Goal: Task Accomplishment & Management: Use online tool/utility

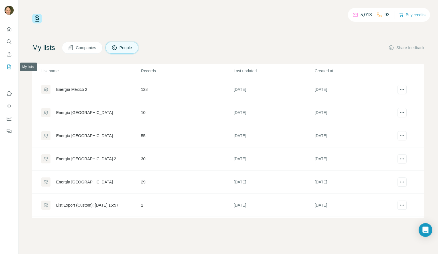
click at [8, 69] on icon "My lists" at bounding box center [9, 67] width 6 height 6
click at [8, 43] on icon "Search" at bounding box center [9, 41] width 4 height 4
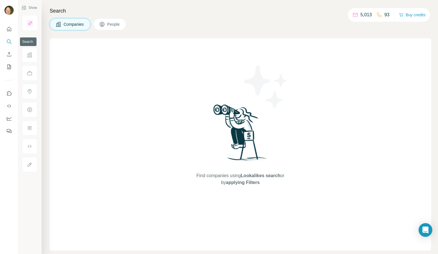
click at [8, 43] on icon "Search" at bounding box center [9, 41] width 4 height 4
click at [118, 25] on span "People" at bounding box center [113, 24] width 13 height 6
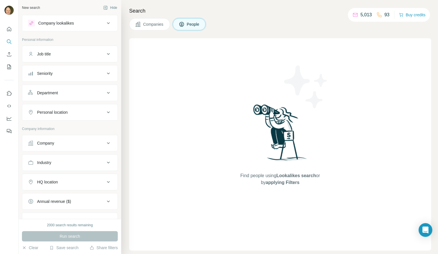
click at [105, 54] on icon at bounding box center [108, 54] width 7 height 7
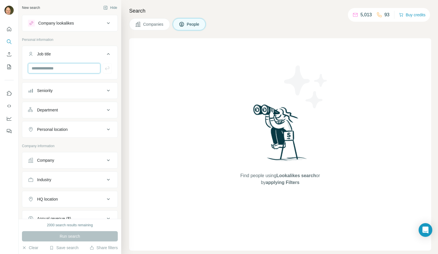
click at [74, 65] on input "text" at bounding box center [64, 68] width 72 height 10
type input "**********"
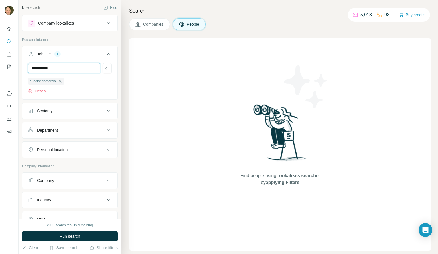
type input "**********"
click at [71, 67] on input "text" at bounding box center [64, 68] width 72 height 10
type input "**********"
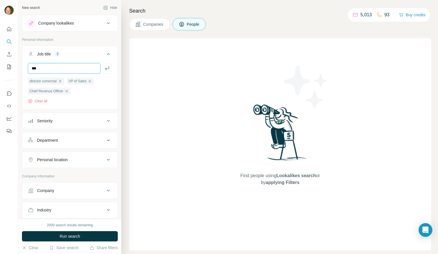
type input "***"
type input "**********"
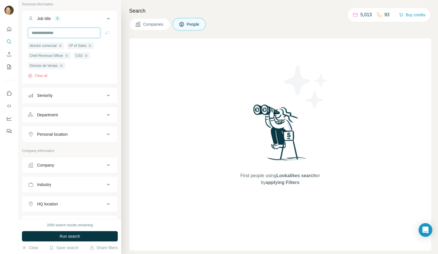
scroll to position [36, 0]
click at [85, 135] on div "Personal location" at bounding box center [66, 133] width 77 height 6
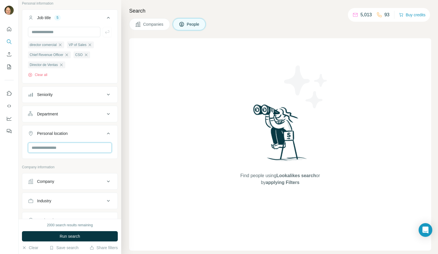
click at [69, 146] on input "text" at bounding box center [70, 147] width 84 height 10
type input "*****"
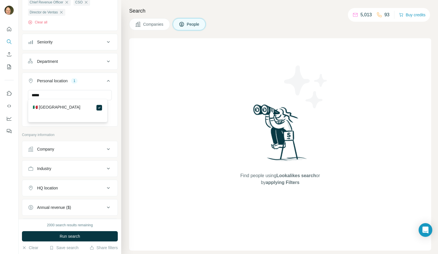
scroll to position [92, 0]
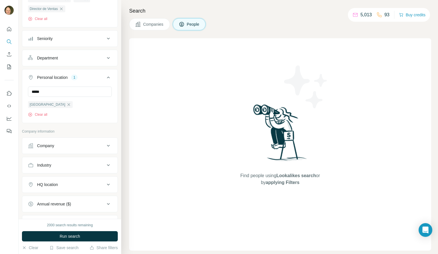
click at [79, 166] on div "Industry" at bounding box center [66, 165] width 77 height 6
click at [65, 180] on input at bounding box center [67, 179] width 70 height 6
click at [57, 180] on input at bounding box center [67, 179] width 70 height 6
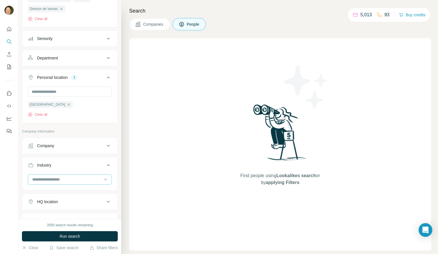
click at [57, 180] on input at bounding box center [67, 179] width 70 height 6
click at [43, 181] on input at bounding box center [67, 179] width 70 height 6
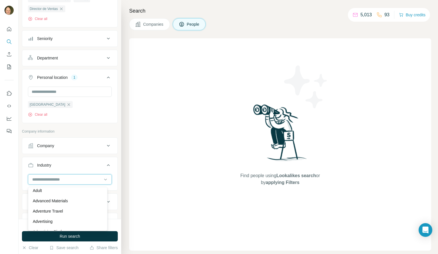
scroll to position [45, 0]
click at [62, 198] on p "Advanced Materials" at bounding box center [50, 200] width 35 height 6
click at [62, 181] on input at bounding box center [67, 179] width 70 height 6
type input "********"
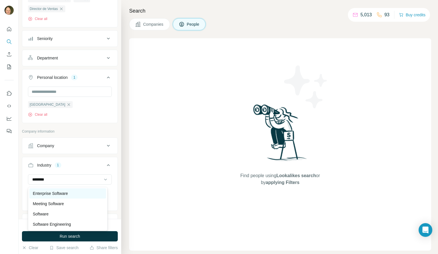
click at [62, 193] on p "Enterprise Software" at bounding box center [50, 193] width 35 height 6
click at [47, 182] on input at bounding box center [67, 179] width 70 height 6
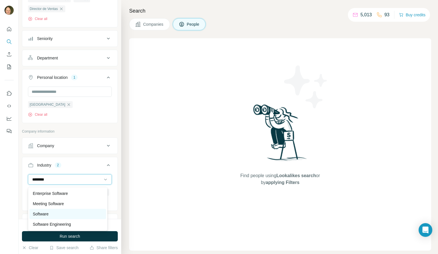
type input "********"
click at [49, 212] on p "Software" at bounding box center [41, 214] width 16 height 6
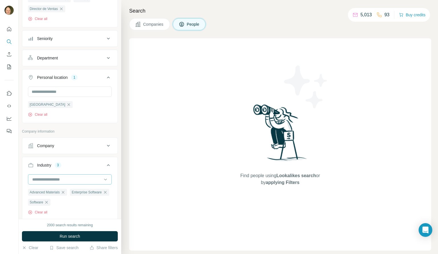
click at [46, 180] on input at bounding box center [67, 179] width 70 height 6
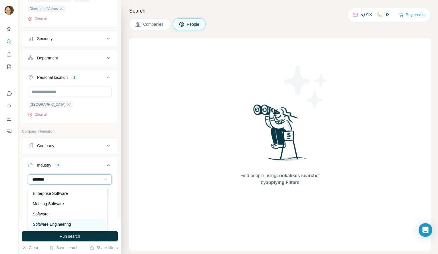
type input "********"
click at [56, 223] on p "Software Engineering" at bounding box center [52, 224] width 38 height 6
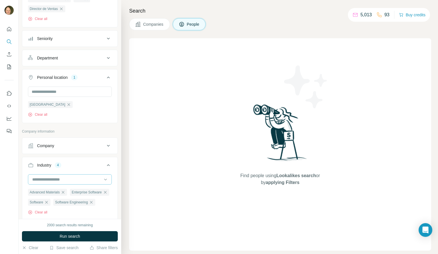
click at [53, 181] on input at bounding box center [67, 179] width 70 height 6
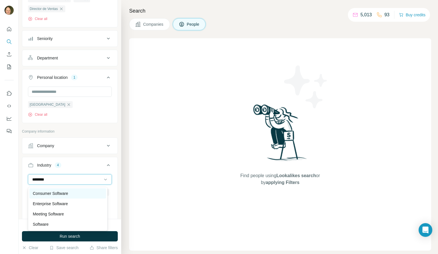
type input "********"
click at [74, 193] on div "Consumer Software" at bounding box center [68, 193] width 70 height 6
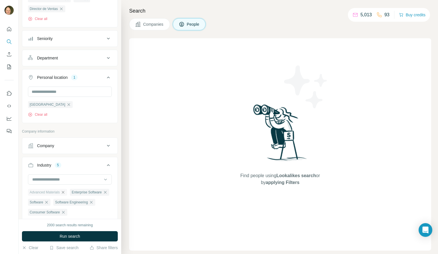
click at [64, 193] on icon "button" at bounding box center [63, 192] width 3 height 3
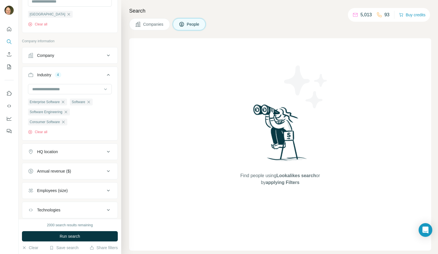
scroll to position [183, 0]
click at [65, 193] on div "Employees (size)" at bounding box center [52, 190] width 31 height 6
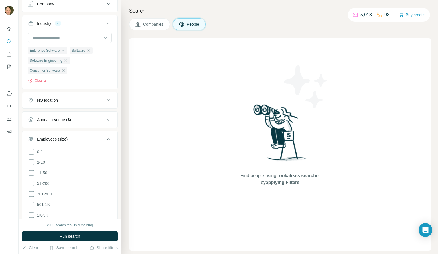
scroll to position [235, 0]
click at [34, 174] on icon at bounding box center [32, 172] width 6 height 6
click at [34, 182] on icon at bounding box center [32, 183] width 6 height 6
click at [70, 235] on span "Run search" at bounding box center [70, 236] width 21 height 6
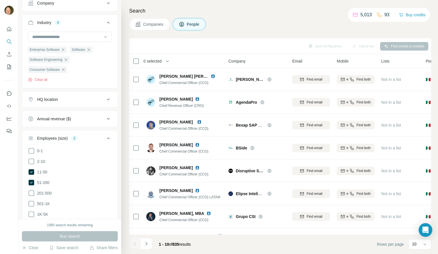
click at [140, 62] on div "0 selected" at bounding box center [151, 61] width 22 height 6
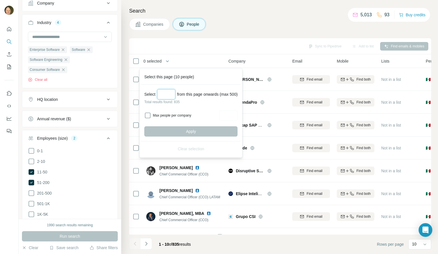
click at [168, 94] on input "Select a number (up to 500)" at bounding box center [166, 94] width 18 height 10
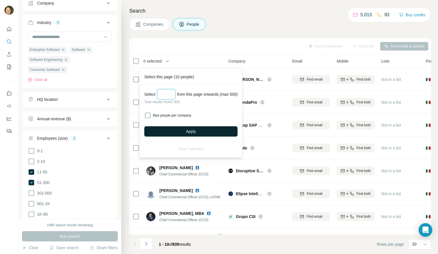
type input "***"
click at [207, 131] on button "Apply" at bounding box center [190, 131] width 93 height 10
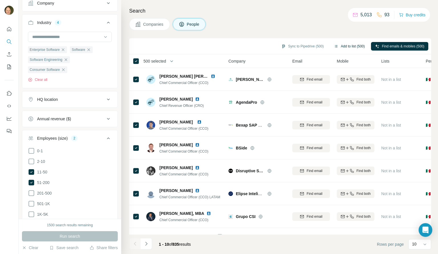
click at [350, 44] on button "Add to list (500)" at bounding box center [349, 46] width 39 height 9
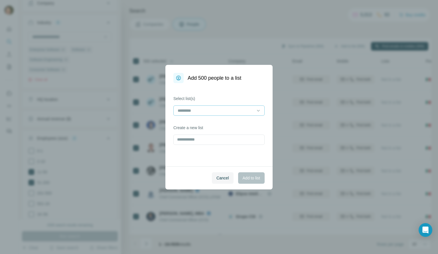
click at [203, 113] on input at bounding box center [215, 110] width 77 height 6
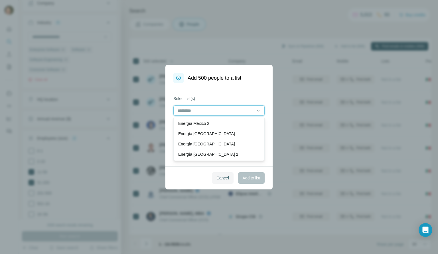
click at [197, 109] on input at bounding box center [215, 110] width 77 height 6
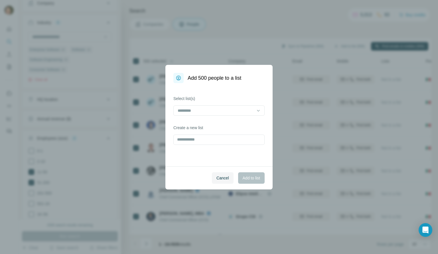
click at [204, 98] on label "Select list(s)" at bounding box center [219, 99] width 91 height 6
click at [190, 139] on input "text" at bounding box center [219, 139] width 91 height 10
type input "**********"
click at [250, 177] on span "Add to list" at bounding box center [251, 178] width 17 height 6
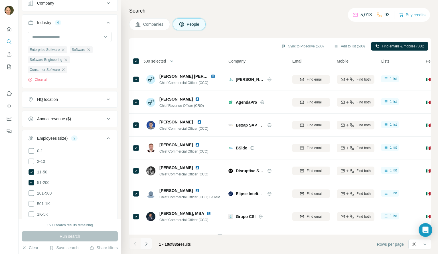
click at [148, 243] on icon "Navigate to next page" at bounding box center [147, 244] width 6 height 6
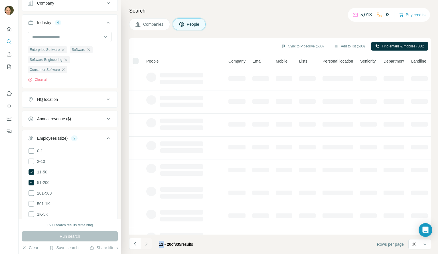
click at [148, 243] on div at bounding box center [146, 243] width 11 height 11
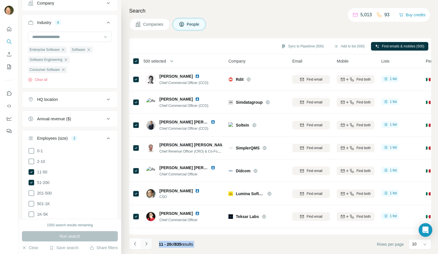
click at [148, 243] on icon "Navigate to next page" at bounding box center [147, 244] width 6 height 6
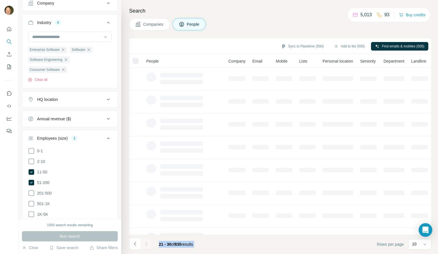
click at [148, 243] on div at bounding box center [146, 243] width 11 height 11
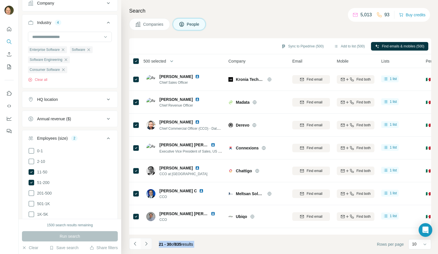
click at [148, 243] on icon "Navigate to next page" at bounding box center [147, 244] width 6 height 6
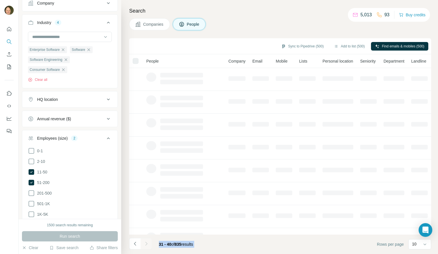
click at [148, 243] on div at bounding box center [146, 243] width 11 height 11
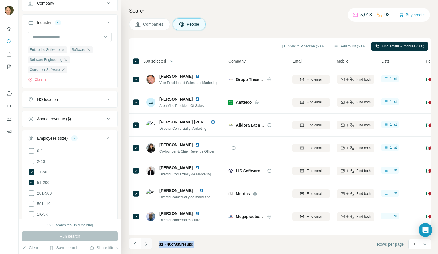
click at [148, 243] on icon "Navigate to next page" at bounding box center [147, 244] width 6 height 6
click at [148, 243] on div at bounding box center [146, 243] width 11 height 11
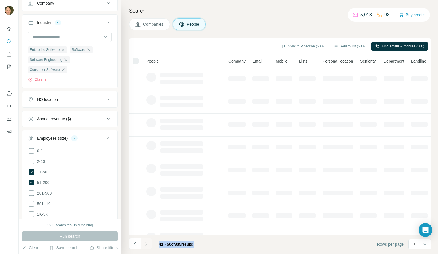
click at [148, 243] on div at bounding box center [146, 243] width 11 height 11
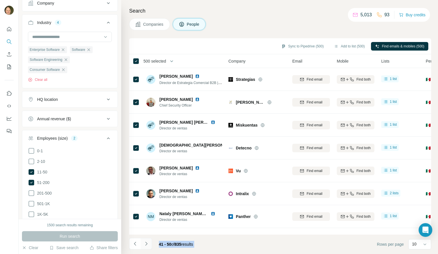
click at [148, 243] on icon "Navigate to next page" at bounding box center [147, 244] width 6 height 6
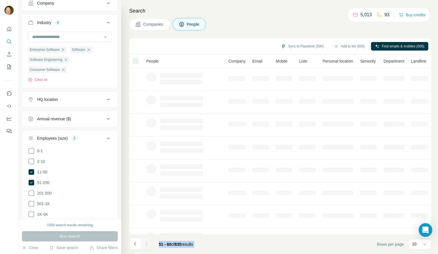
click at [148, 243] on div at bounding box center [146, 243] width 11 height 11
click at [148, 243] on icon "Navigate to next page" at bounding box center [147, 244] width 6 height 6
click at [148, 243] on div at bounding box center [146, 243] width 11 height 11
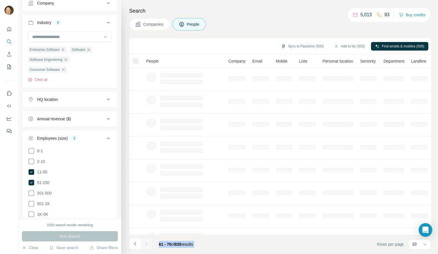
click at [148, 243] on div at bounding box center [146, 243] width 11 height 11
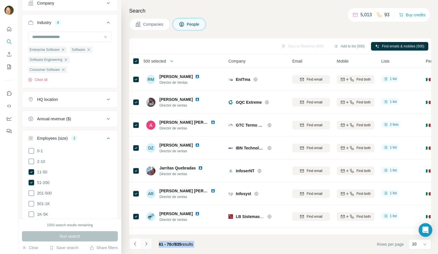
click at [148, 243] on icon "Navigate to next page" at bounding box center [147, 244] width 6 height 6
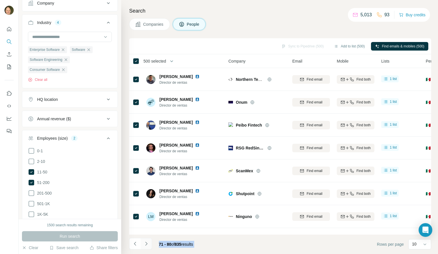
click at [148, 243] on icon "Navigate to next page" at bounding box center [147, 244] width 6 height 6
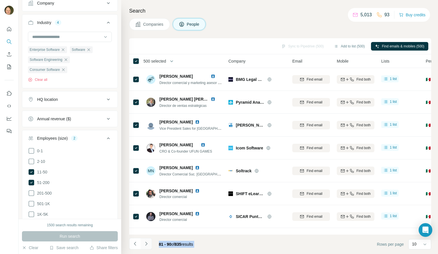
click at [148, 243] on icon "Navigate to next page" at bounding box center [147, 244] width 6 height 6
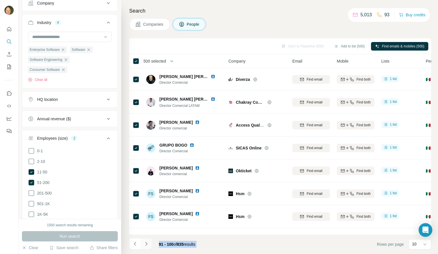
click at [148, 243] on icon "Navigate to next page" at bounding box center [147, 244] width 6 height 6
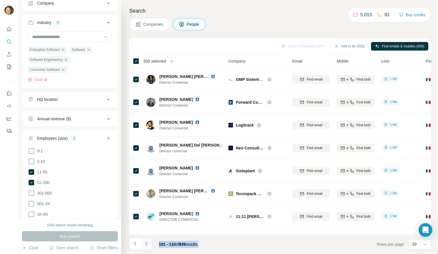
click at [148, 243] on icon "Navigate to next page" at bounding box center [147, 244] width 6 height 6
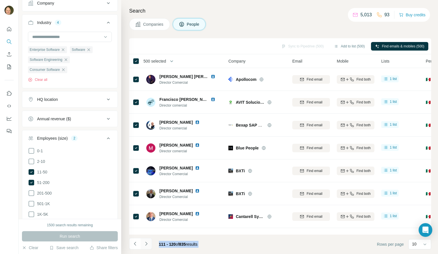
click at [148, 243] on icon "Navigate to next page" at bounding box center [147, 244] width 6 height 6
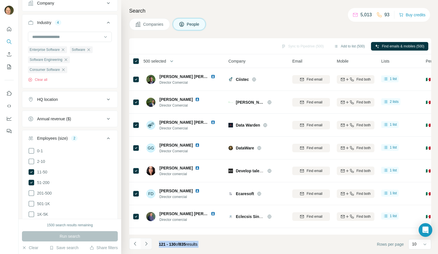
click at [148, 243] on icon "Navigate to next page" at bounding box center [147, 244] width 6 height 6
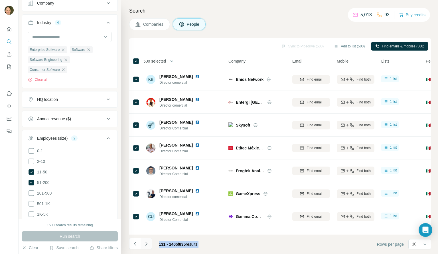
click at [148, 243] on icon "Navigate to next page" at bounding box center [147, 244] width 6 height 6
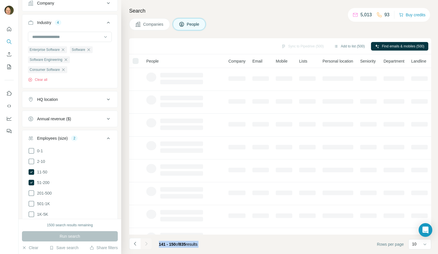
click at [148, 243] on div at bounding box center [146, 243] width 11 height 11
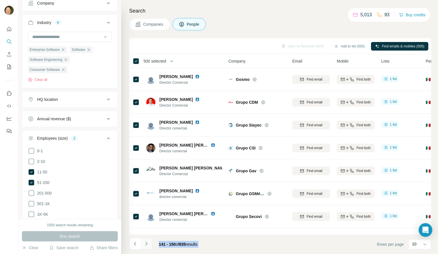
click at [148, 243] on div at bounding box center [146, 243] width 11 height 11
click at [148, 243] on icon "Navigate to next page" at bounding box center [147, 244] width 6 height 6
click at [148, 243] on div at bounding box center [146, 243] width 11 height 11
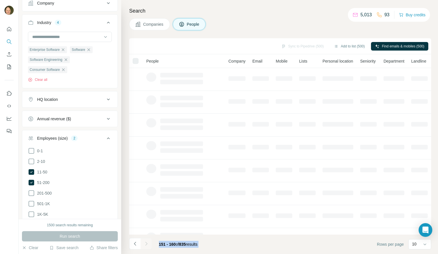
click at [148, 243] on div at bounding box center [146, 243] width 11 height 11
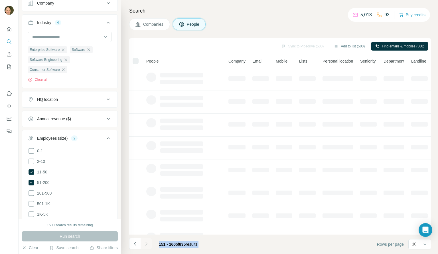
click at [148, 243] on div at bounding box center [146, 243] width 11 height 11
click at [148, 243] on icon "Navigate to next page" at bounding box center [147, 244] width 6 height 6
click at [148, 243] on div at bounding box center [146, 243] width 11 height 11
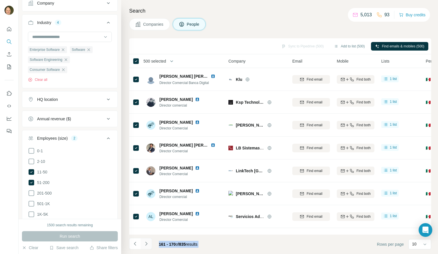
click at [148, 243] on icon "Navigate to next page" at bounding box center [147, 244] width 6 height 6
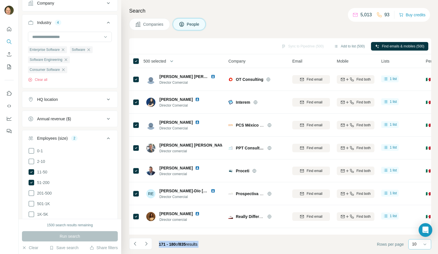
click at [421, 242] on div "10" at bounding box center [419, 244] width 14 height 6
click at [414, 200] on p "60" at bounding box center [416, 200] width 5 height 6
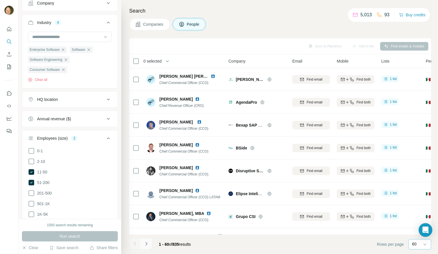
click at [147, 244] on icon "Navigate to next page" at bounding box center [146, 243] width 2 height 4
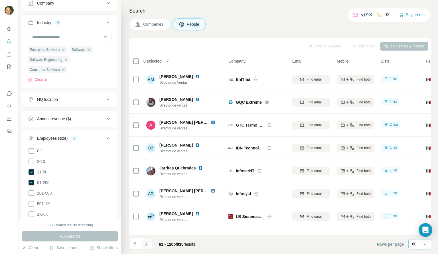
click at [147, 244] on icon "Navigate to next page" at bounding box center [146, 243] width 2 height 4
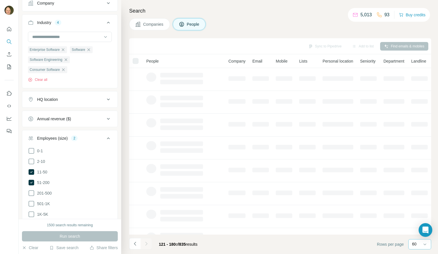
click at [147, 244] on div at bounding box center [146, 243] width 11 height 11
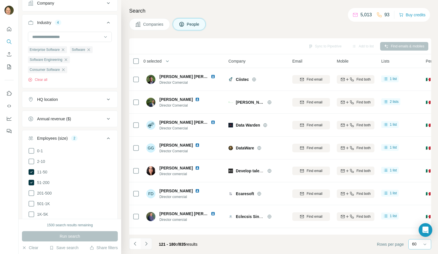
click at [147, 244] on icon "Navigate to next page" at bounding box center [146, 243] width 2 height 4
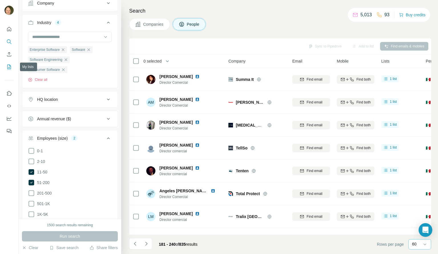
click at [9, 64] on icon "My lists" at bounding box center [9, 66] width 4 height 5
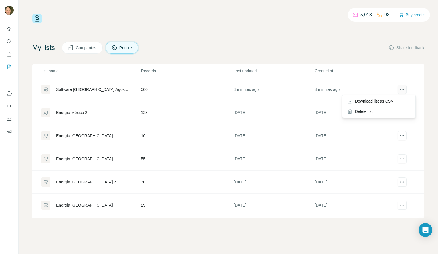
click at [400, 87] on icon "actions" at bounding box center [403, 89] width 6 height 6
click at [388, 100] on span "Download list as CSV" at bounding box center [374, 101] width 39 height 6
click at [92, 61] on div "My lists Companies People Share feedback List name Records Last updated Created…" at bounding box center [228, 130] width 392 height 176
click at [400, 89] on icon "actions" at bounding box center [403, 89] width 6 height 6
